Goal: Information Seeking & Learning: Find specific fact

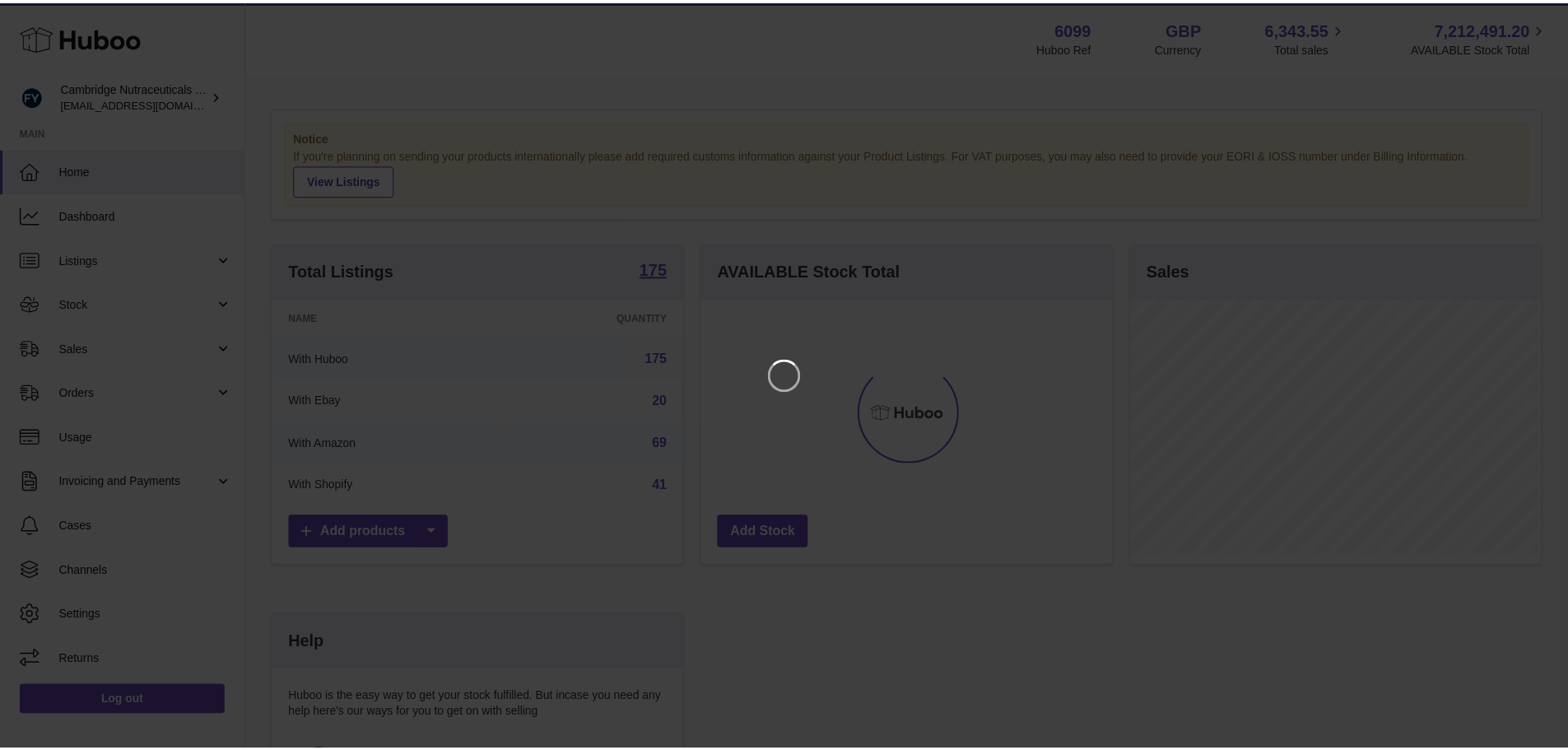
scroll to position [257, 414]
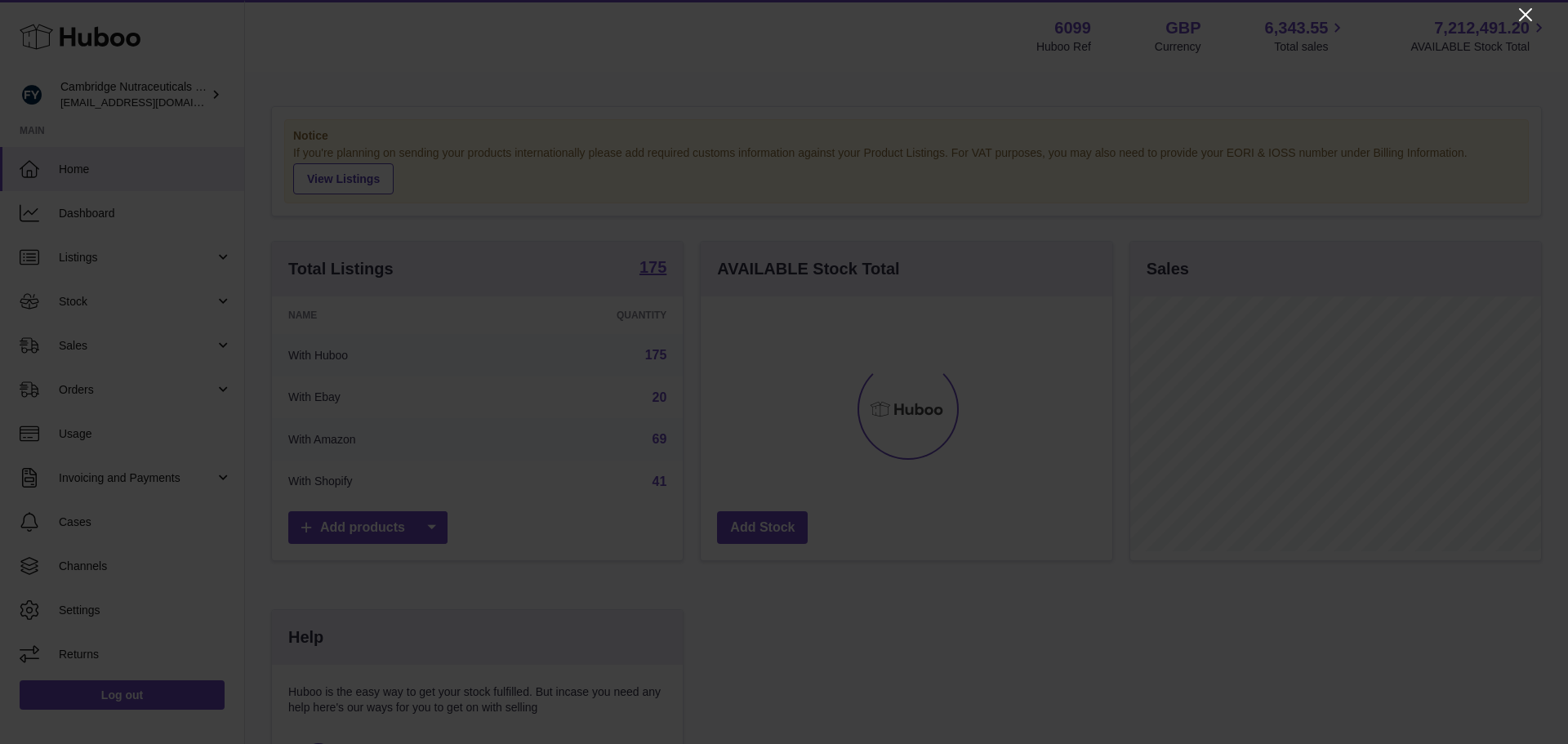
click at [1522, 12] on icon "Close" at bounding box center [1525, 14] width 13 height 13
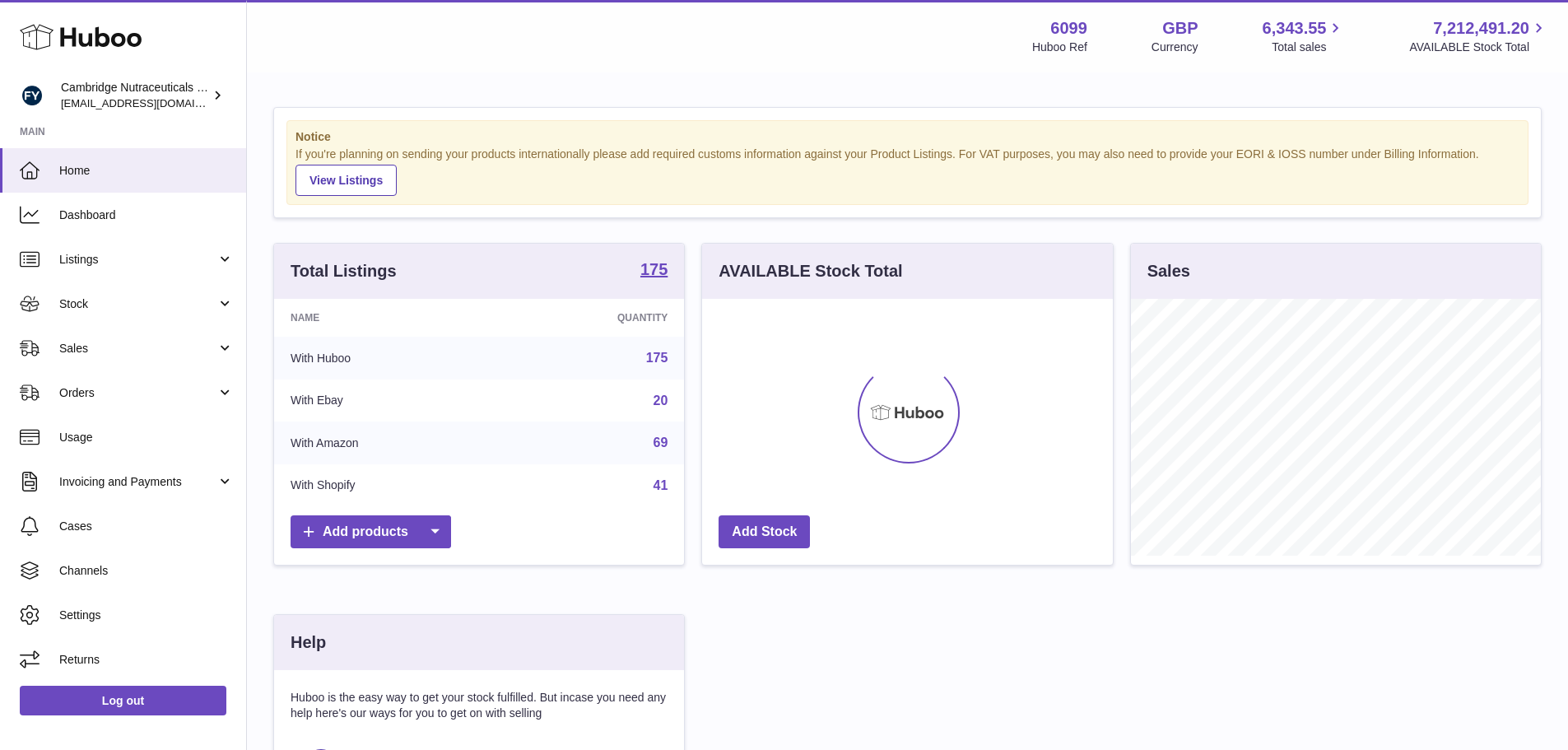
scroll to position [822653, 822489]
click at [159, 341] on span "Sales" at bounding box center [138, 349] width 157 height 16
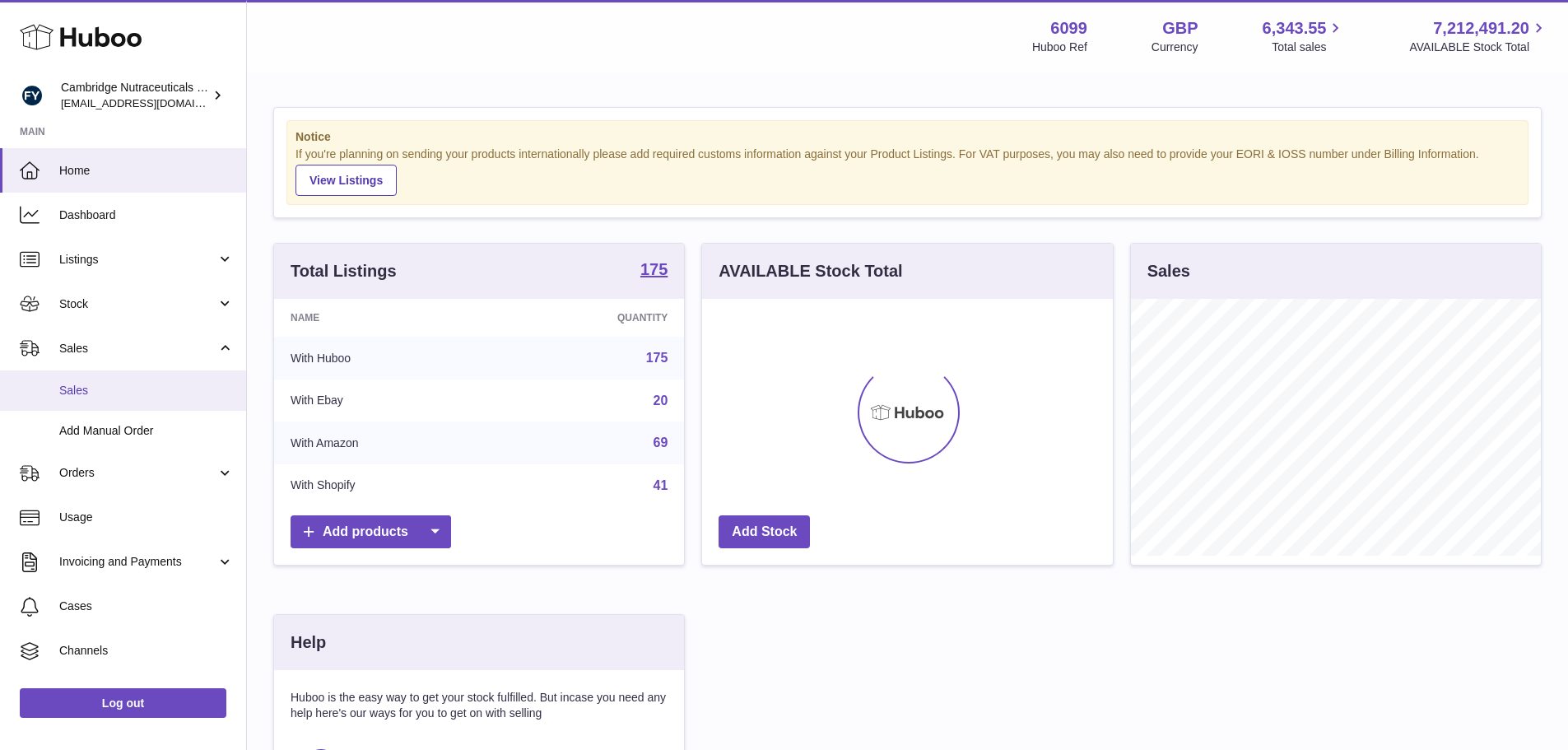
click at [106, 383] on span "Sales" at bounding box center [146, 390] width 174 height 16
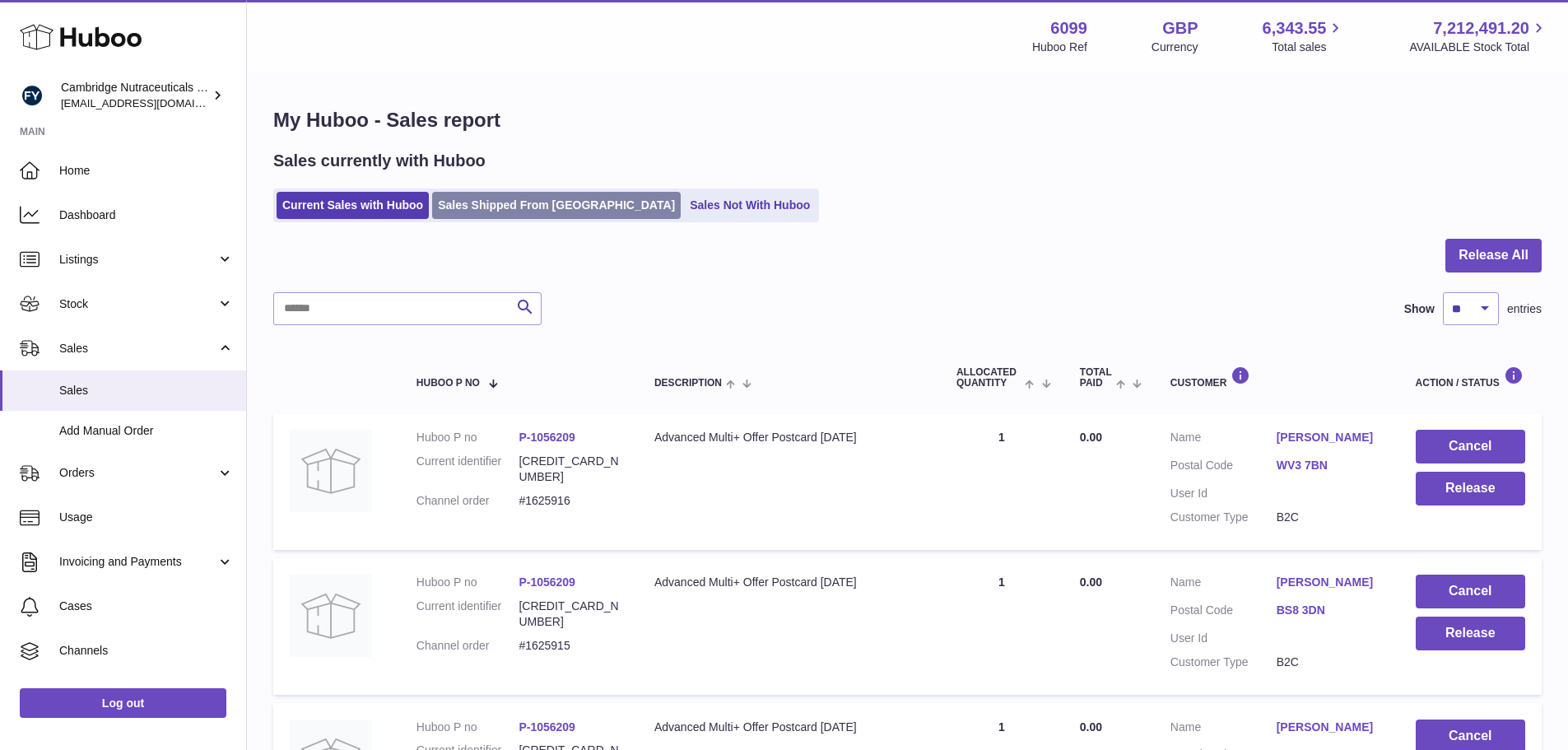
click at [568, 210] on link "Sales Shipped From Huboo" at bounding box center [556, 205] width 248 height 27
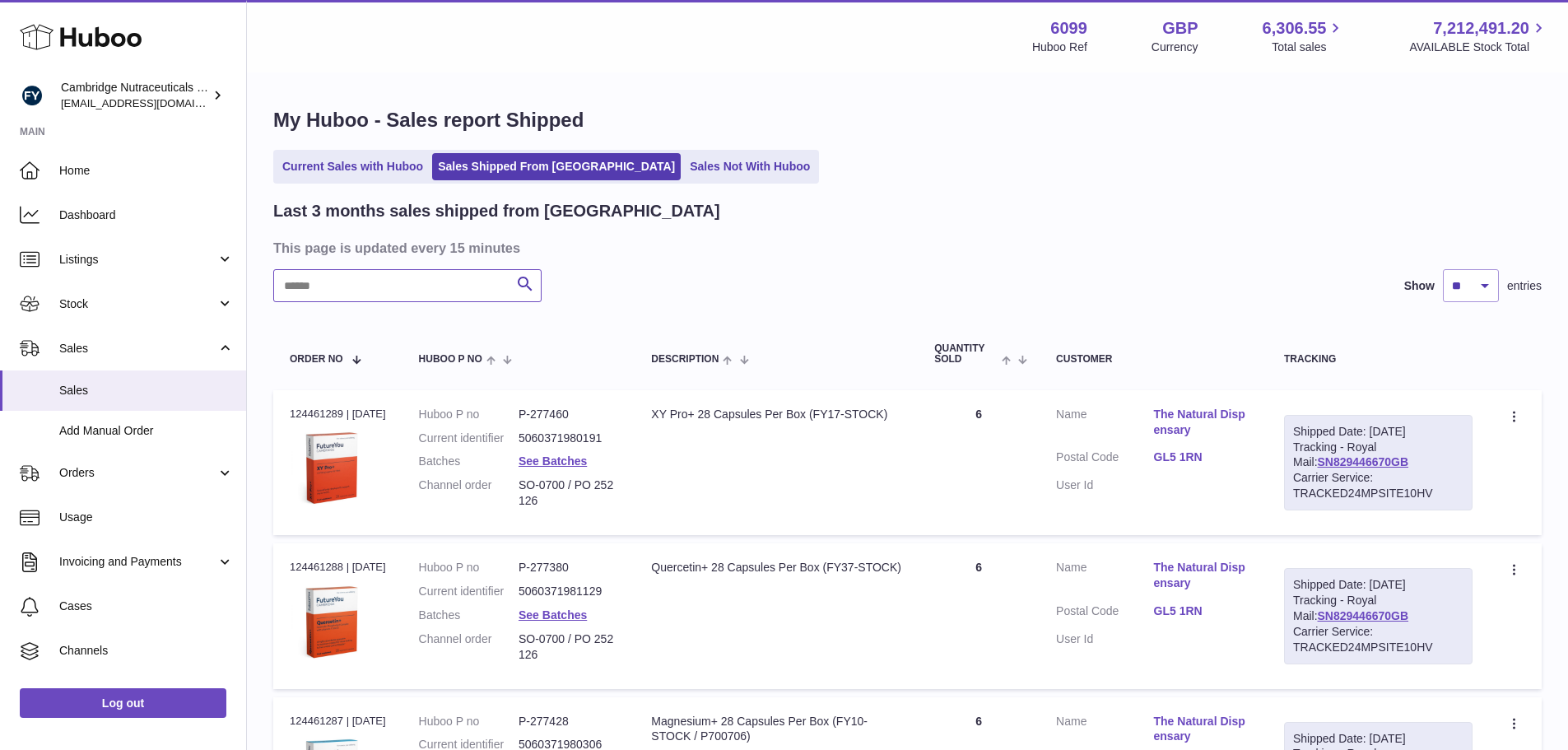
click at [404, 283] on input "text" at bounding box center [407, 285] width 269 height 33
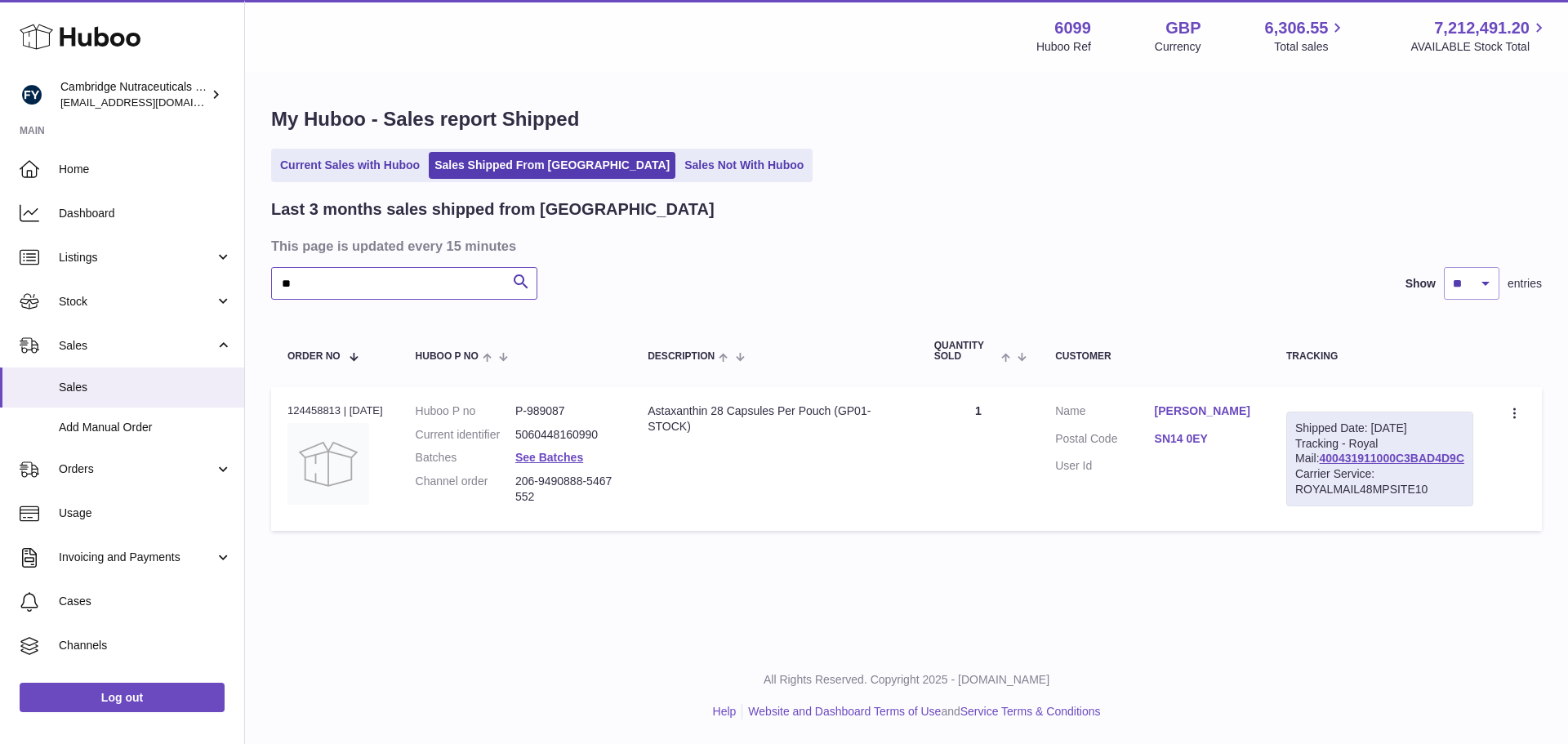
type input "*"
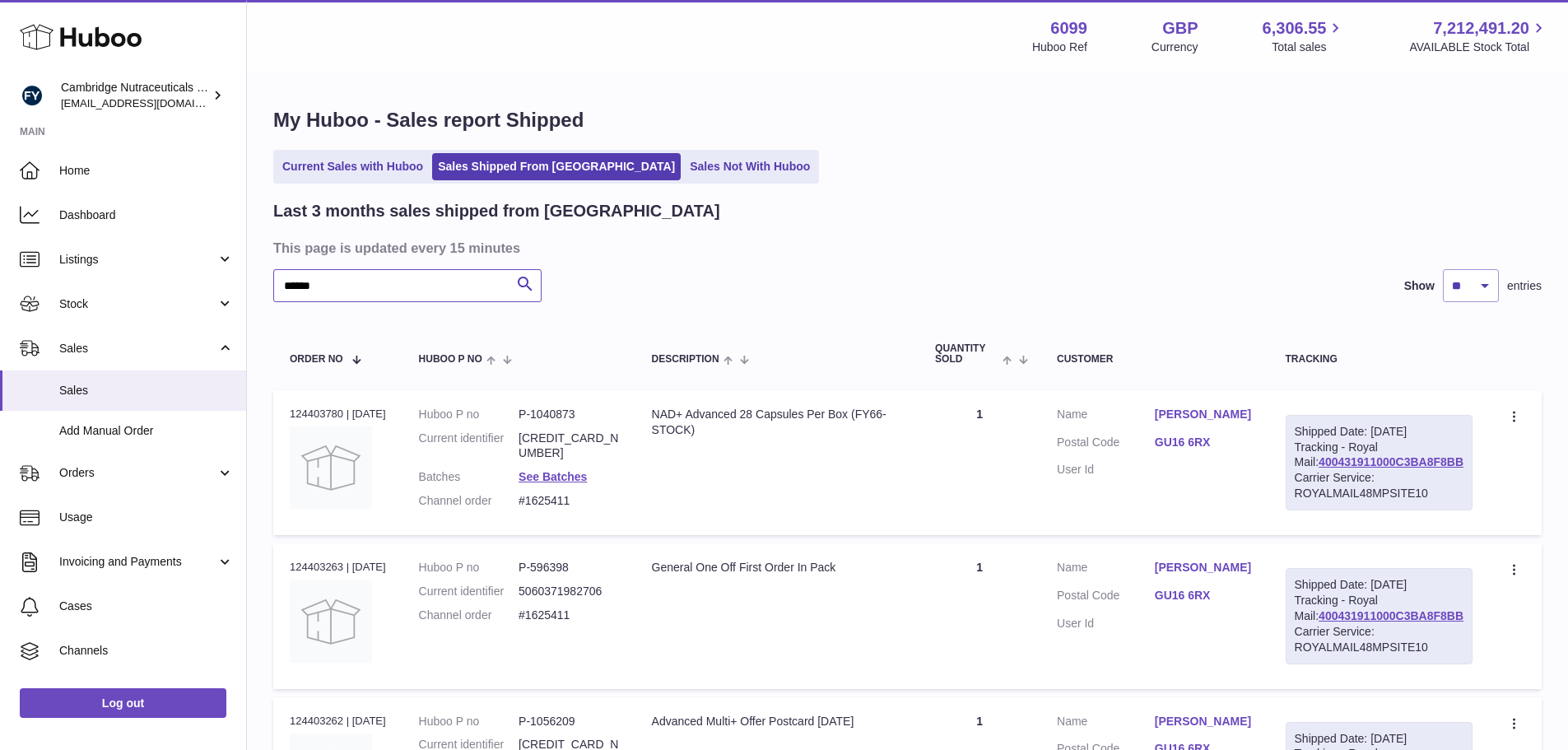
click at [450, 292] on input "******" at bounding box center [407, 285] width 269 height 33
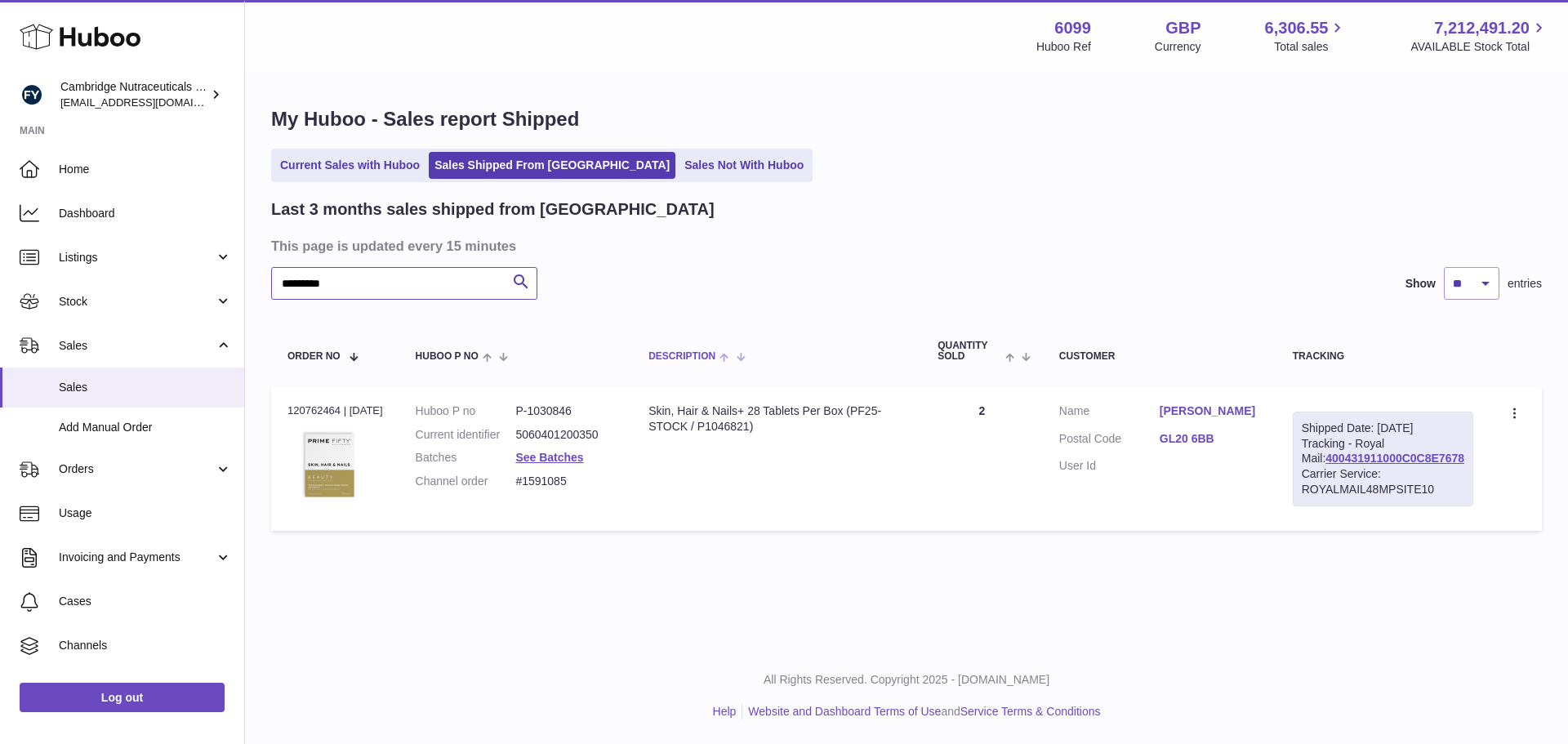
type input "*********"
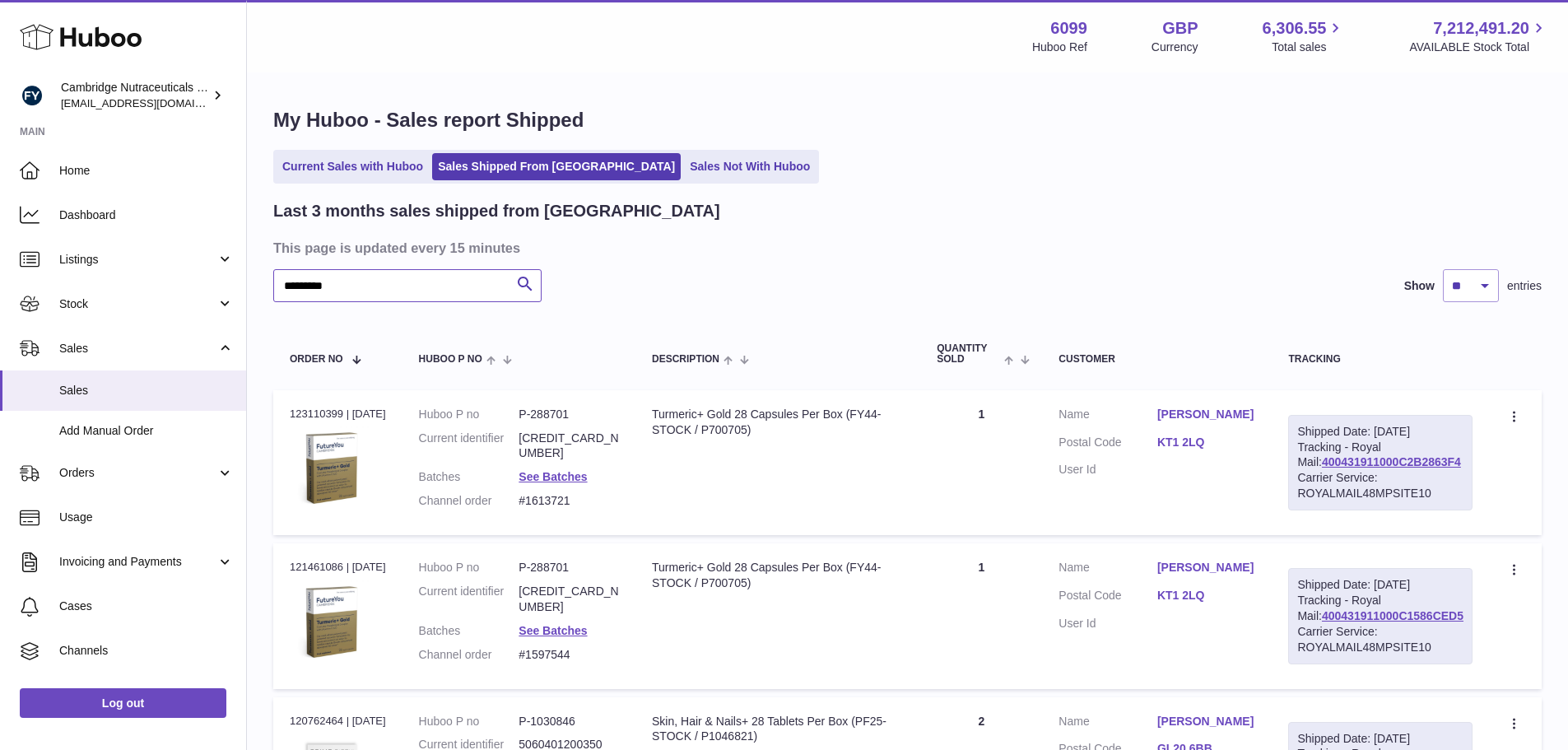
drag, startPoint x: 413, startPoint y: 300, endPoint x: 440, endPoint y: 303, distance: 27.2
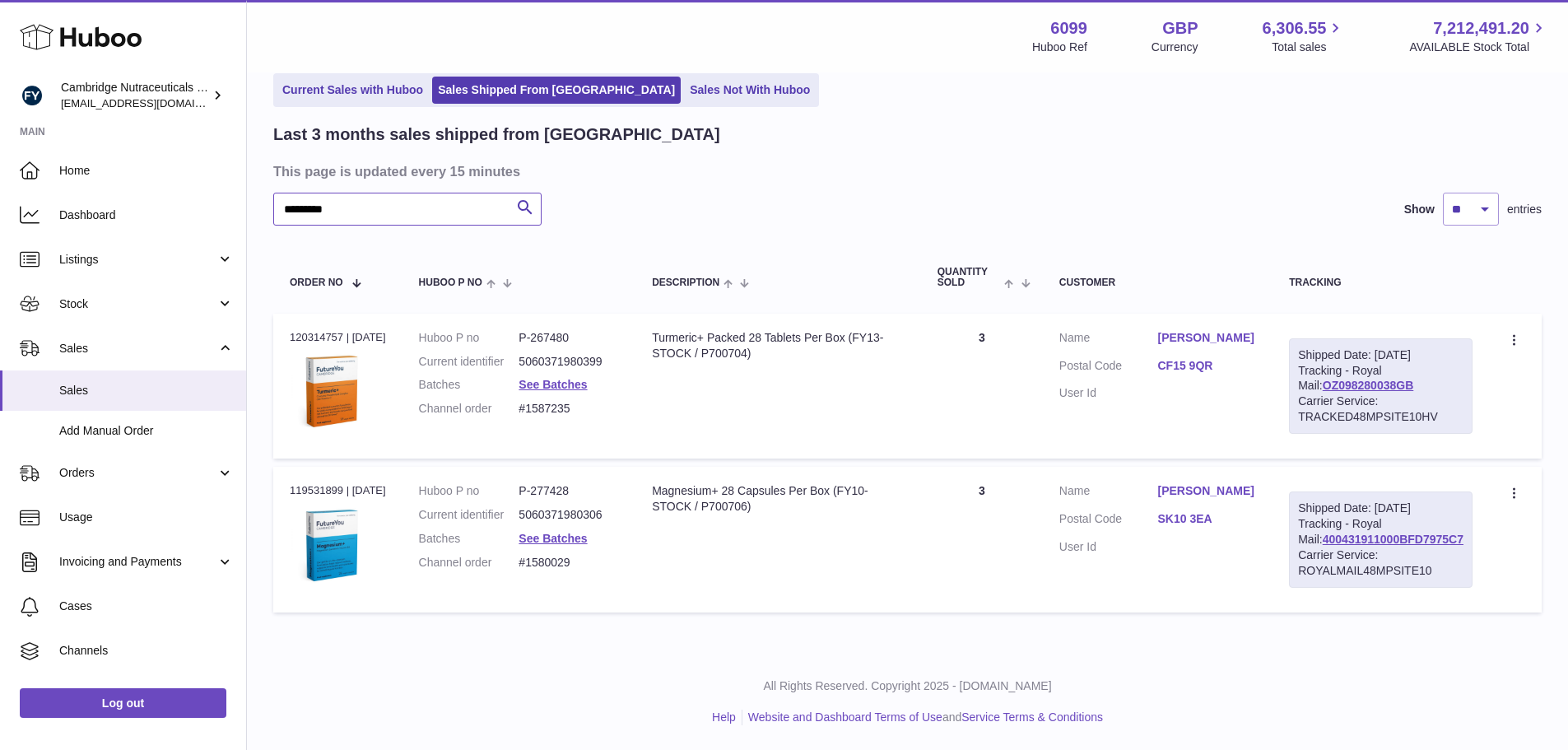
scroll to position [108, 0]
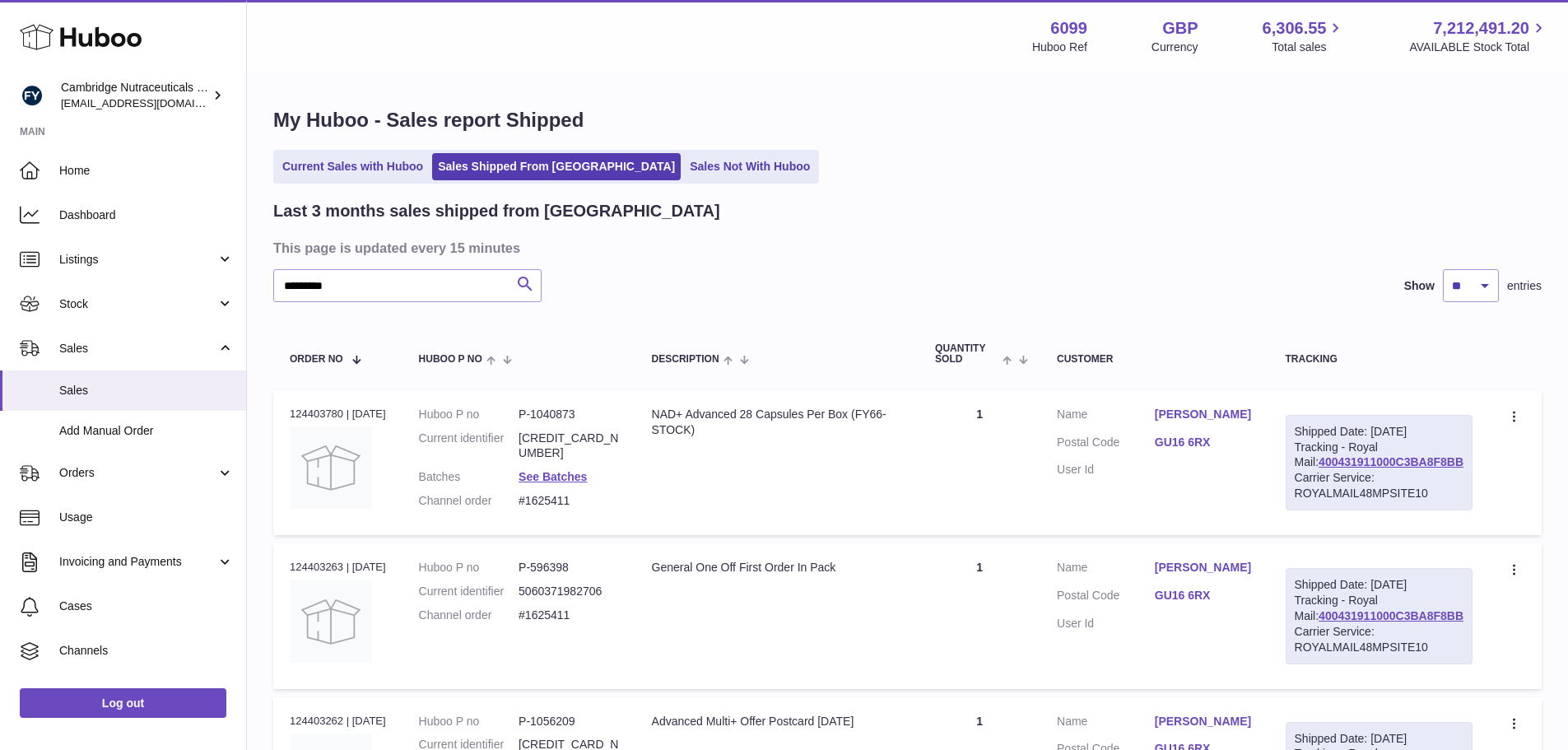
click at [526, 283] on icon "submit" at bounding box center [525, 284] width 19 height 20
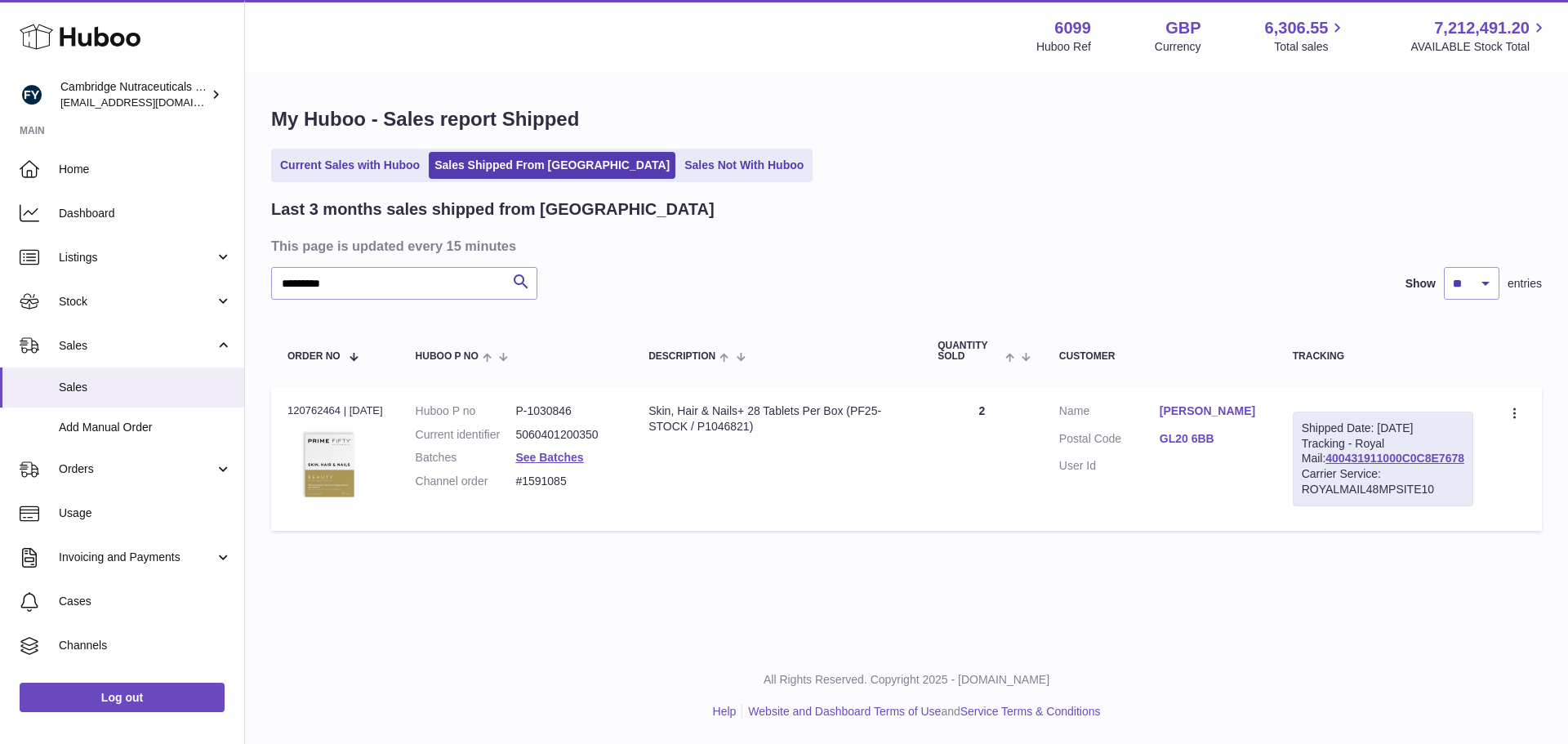
click at [330, 412] on div "Order no 120762464 | 10th Jul" at bounding box center [335, 410] width 96 height 15
copy div "120762464"
